Goal: Transaction & Acquisition: Purchase product/service

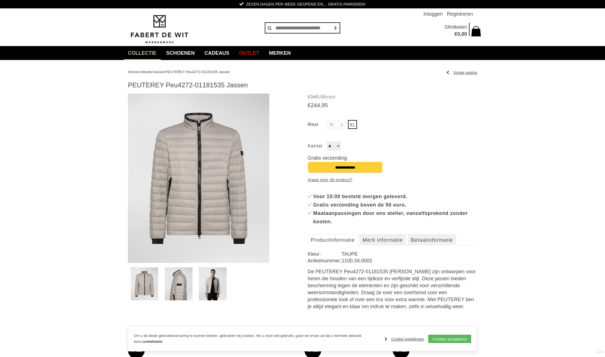
click at [180, 287] on img at bounding box center [179, 284] width 28 height 33
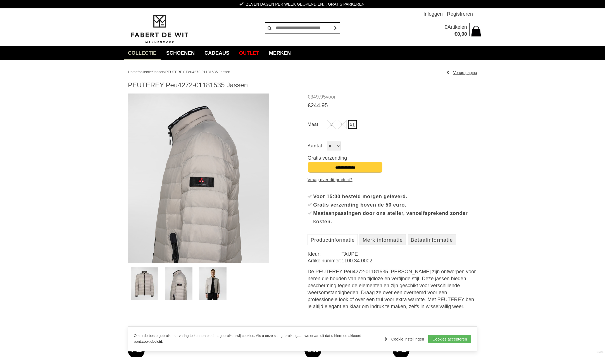
click at [208, 284] on img at bounding box center [213, 284] width 28 height 33
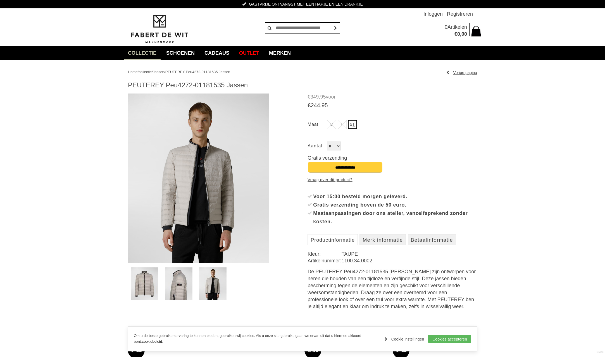
click at [146, 279] on img at bounding box center [145, 284] width 28 height 33
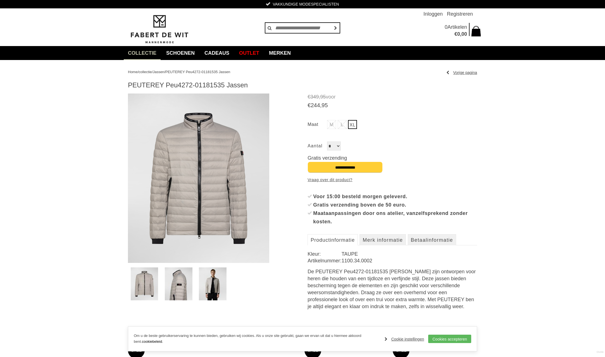
click at [205, 171] on img at bounding box center [198, 179] width 141 height 170
